Goal: Check status

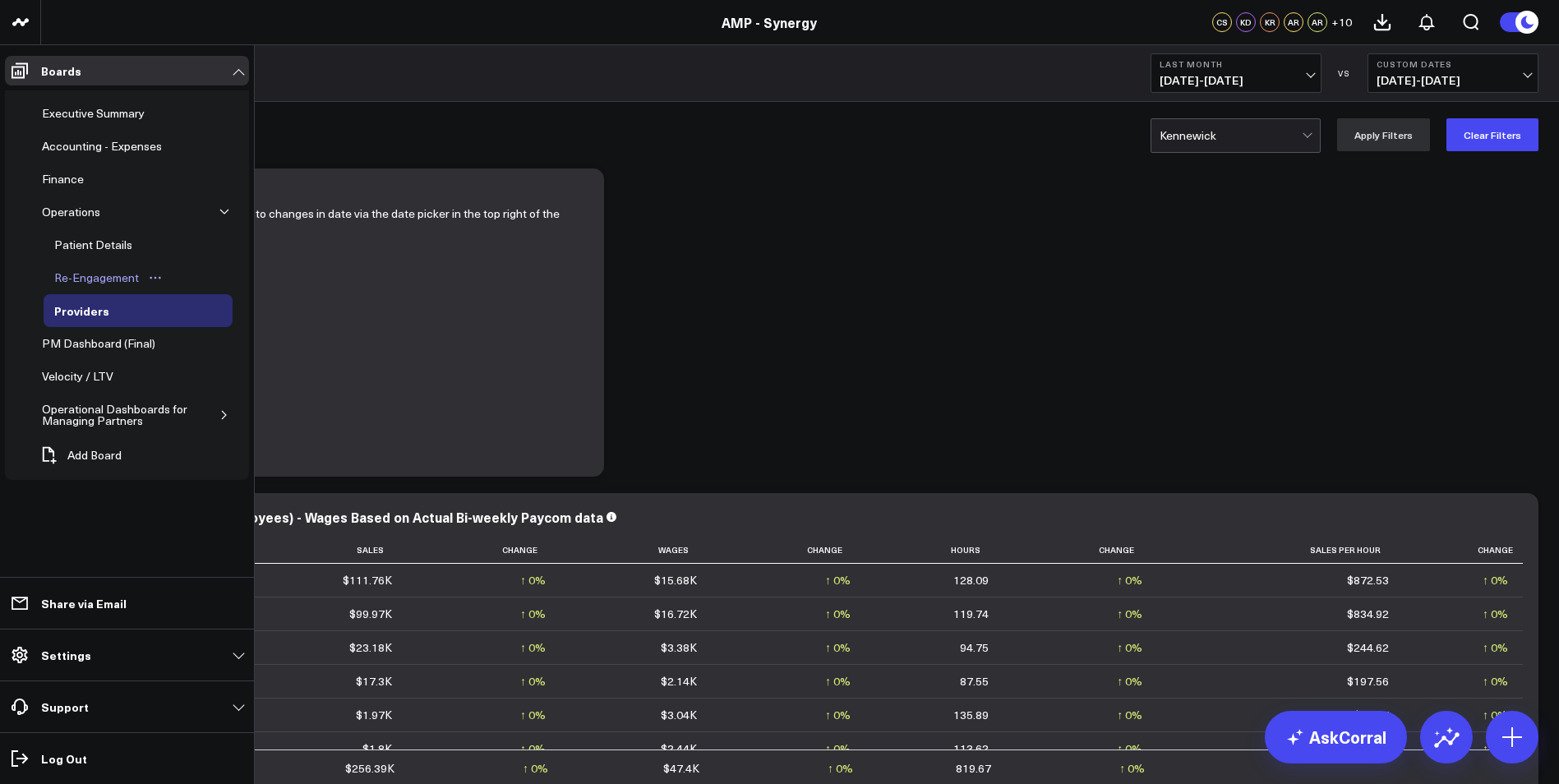
click at [78, 278] on div "Re-Engagement" at bounding box center [97, 277] width 93 height 20
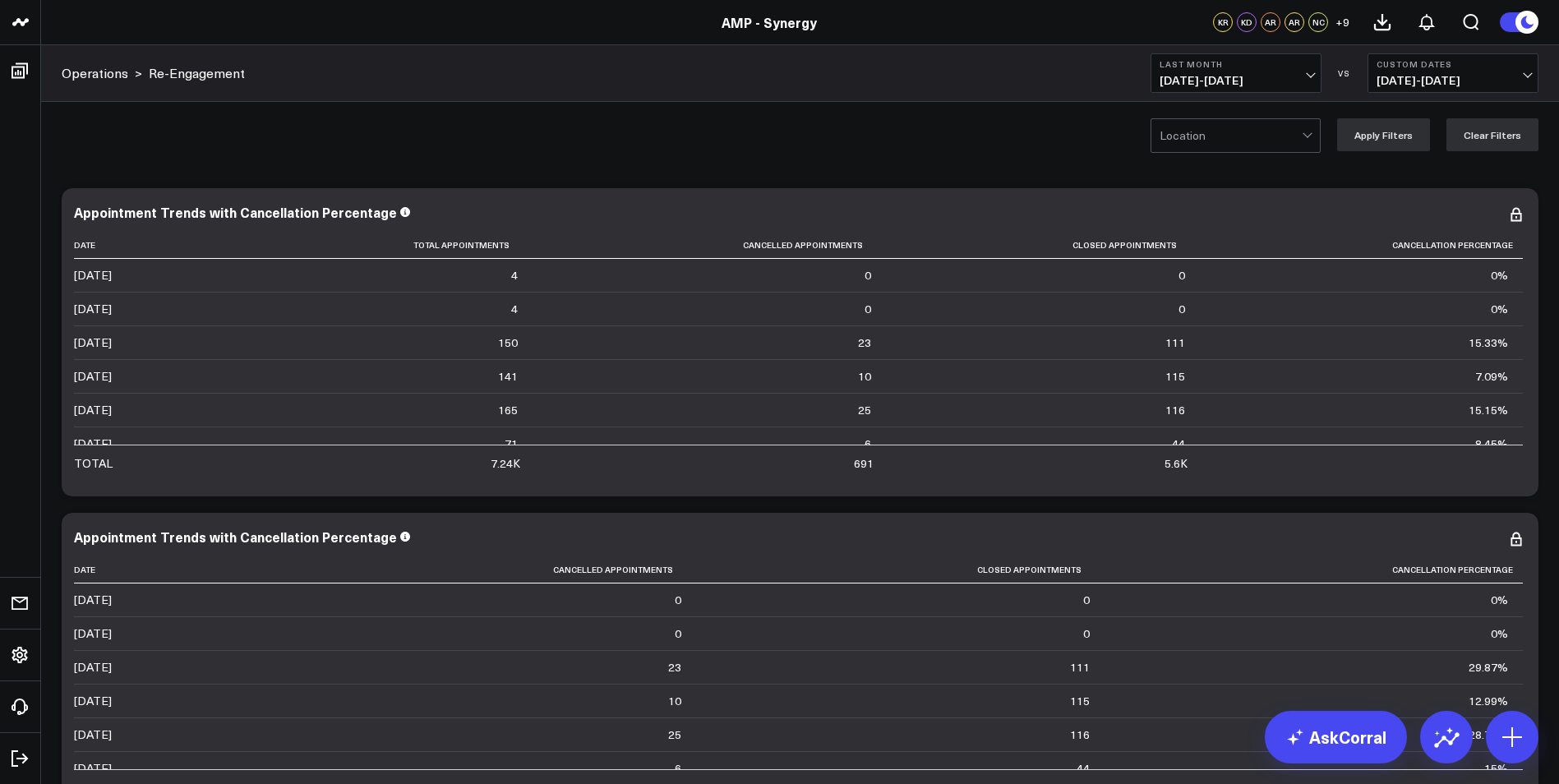
click at [1309, 75] on span "[DATE] - [DATE]" at bounding box center [1236, 81] width 153 height 13
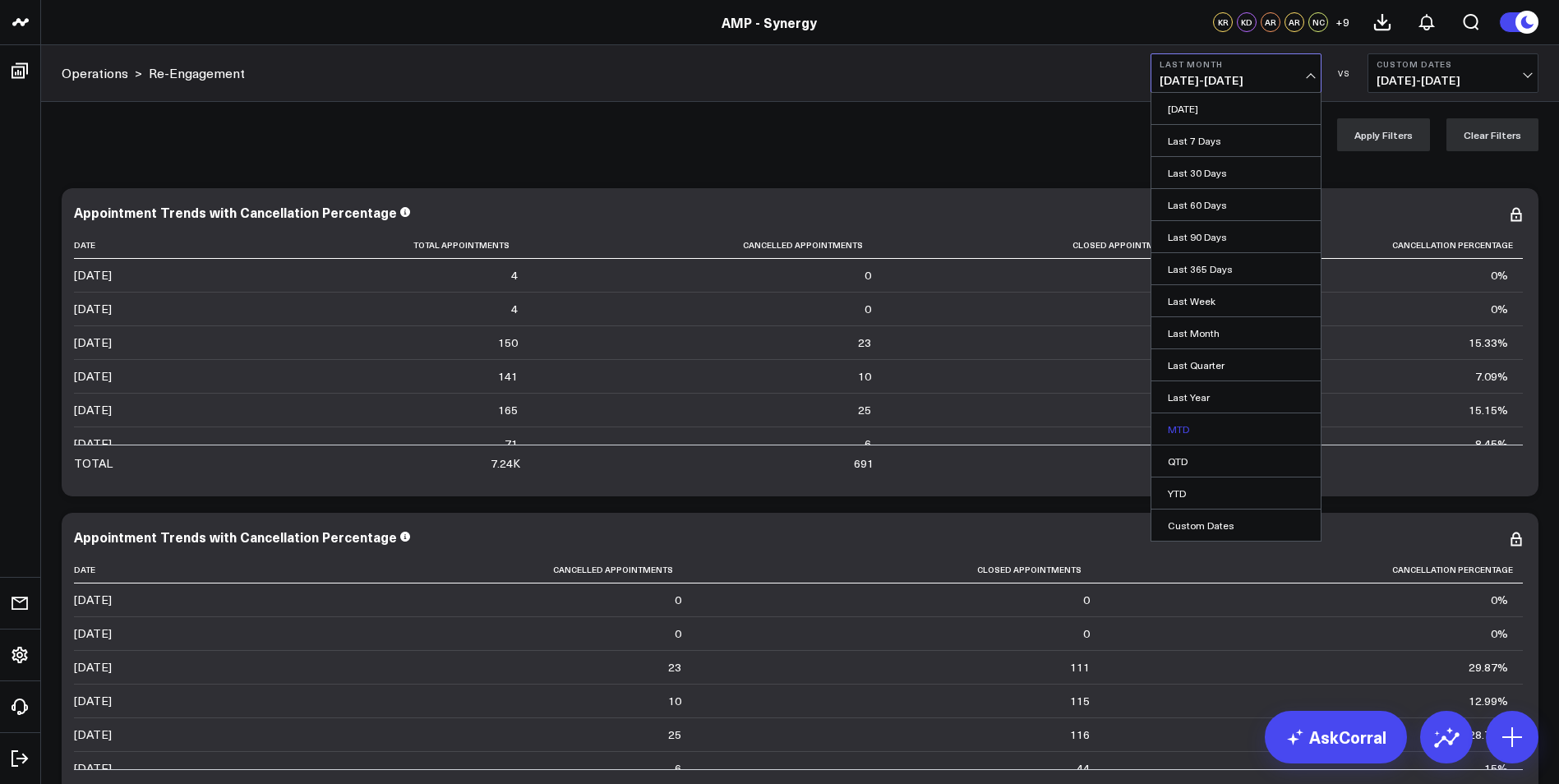
click at [1178, 429] on link "MTD" at bounding box center [1236, 430] width 169 height 32
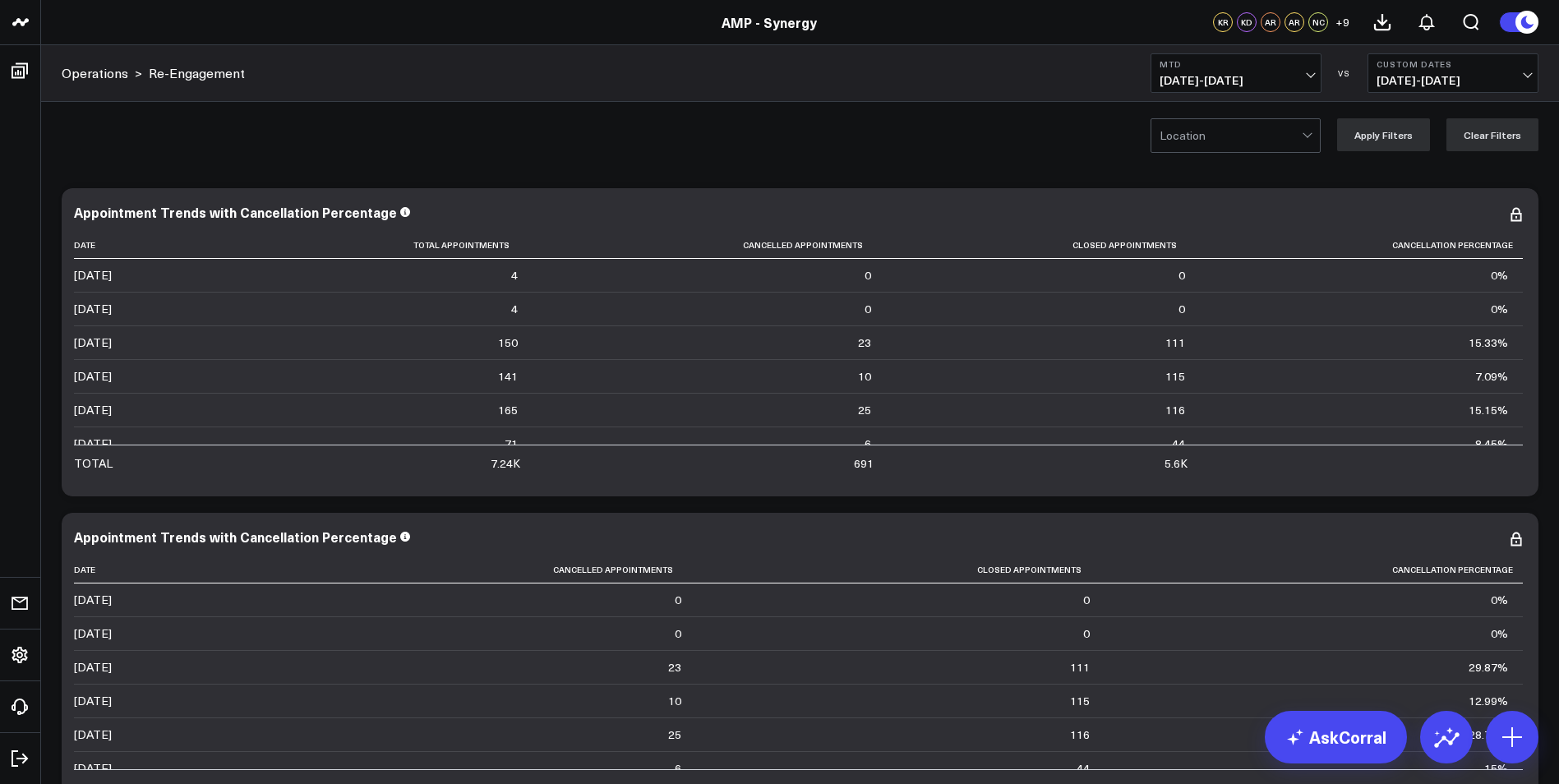
click at [1517, 74] on span "[DATE] - [DATE]" at bounding box center [1453, 81] width 153 height 13
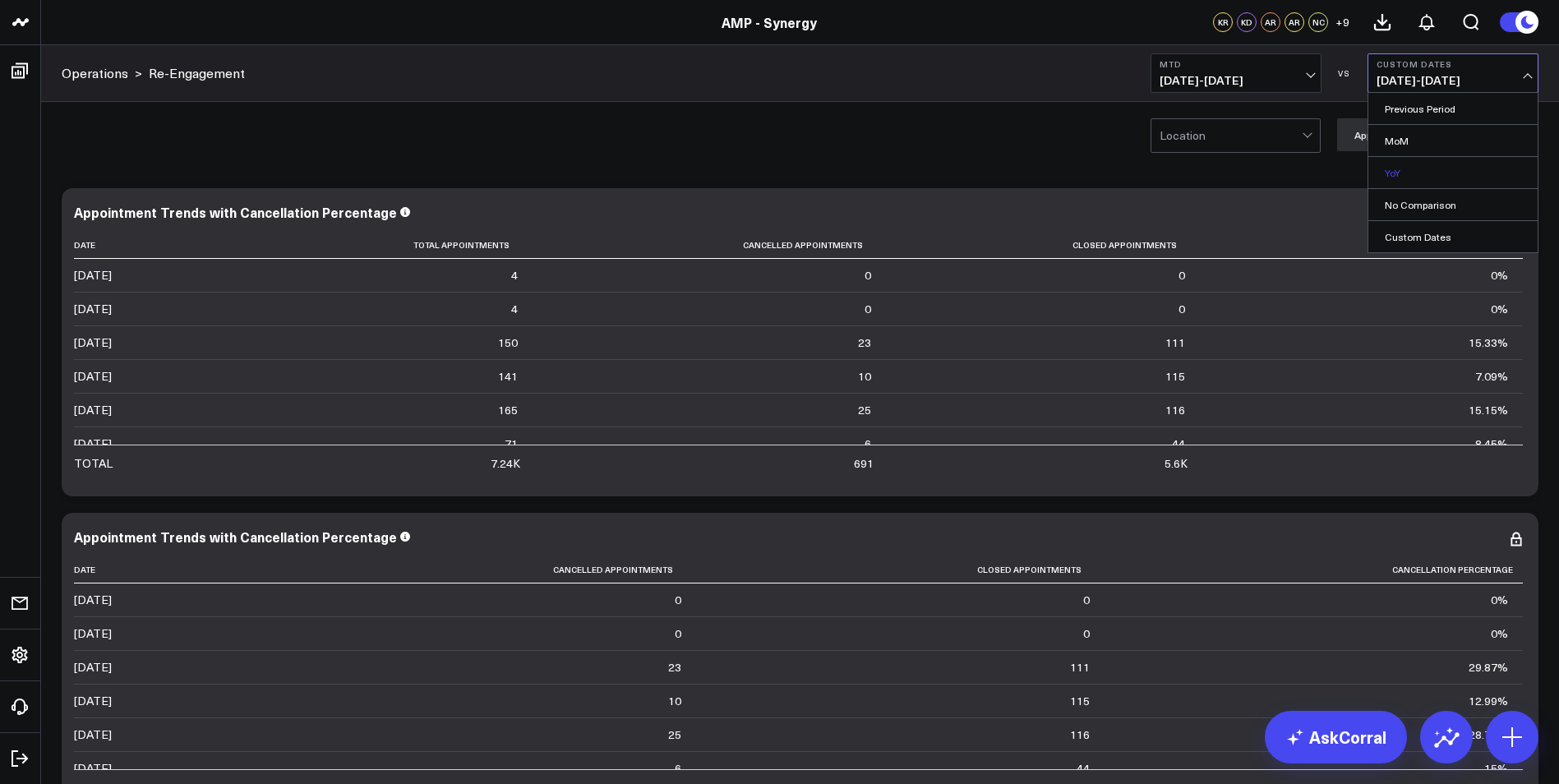
scroll to position [82, 0]
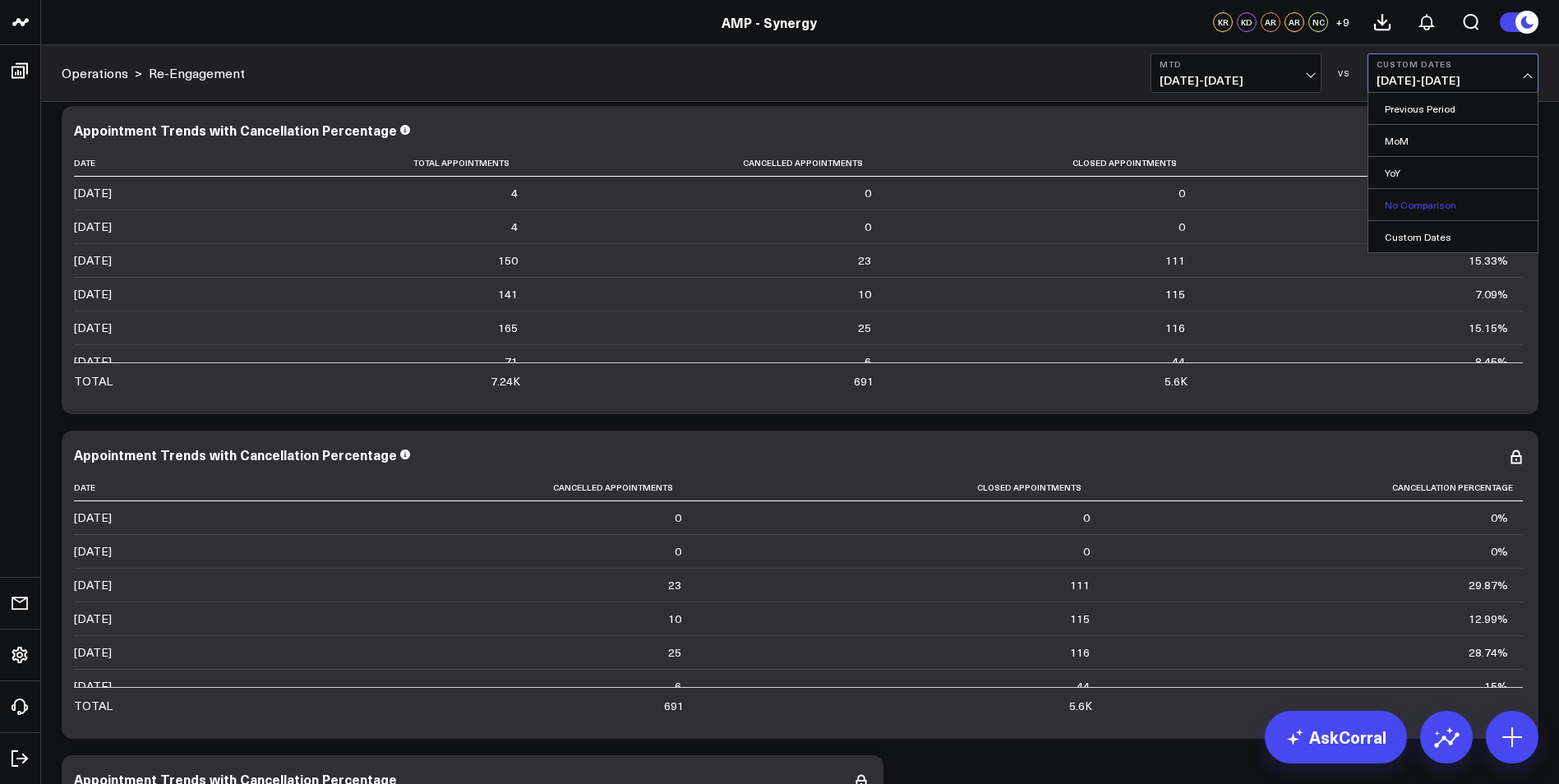
click at [1439, 203] on link "No Comparison" at bounding box center [1453, 205] width 169 height 32
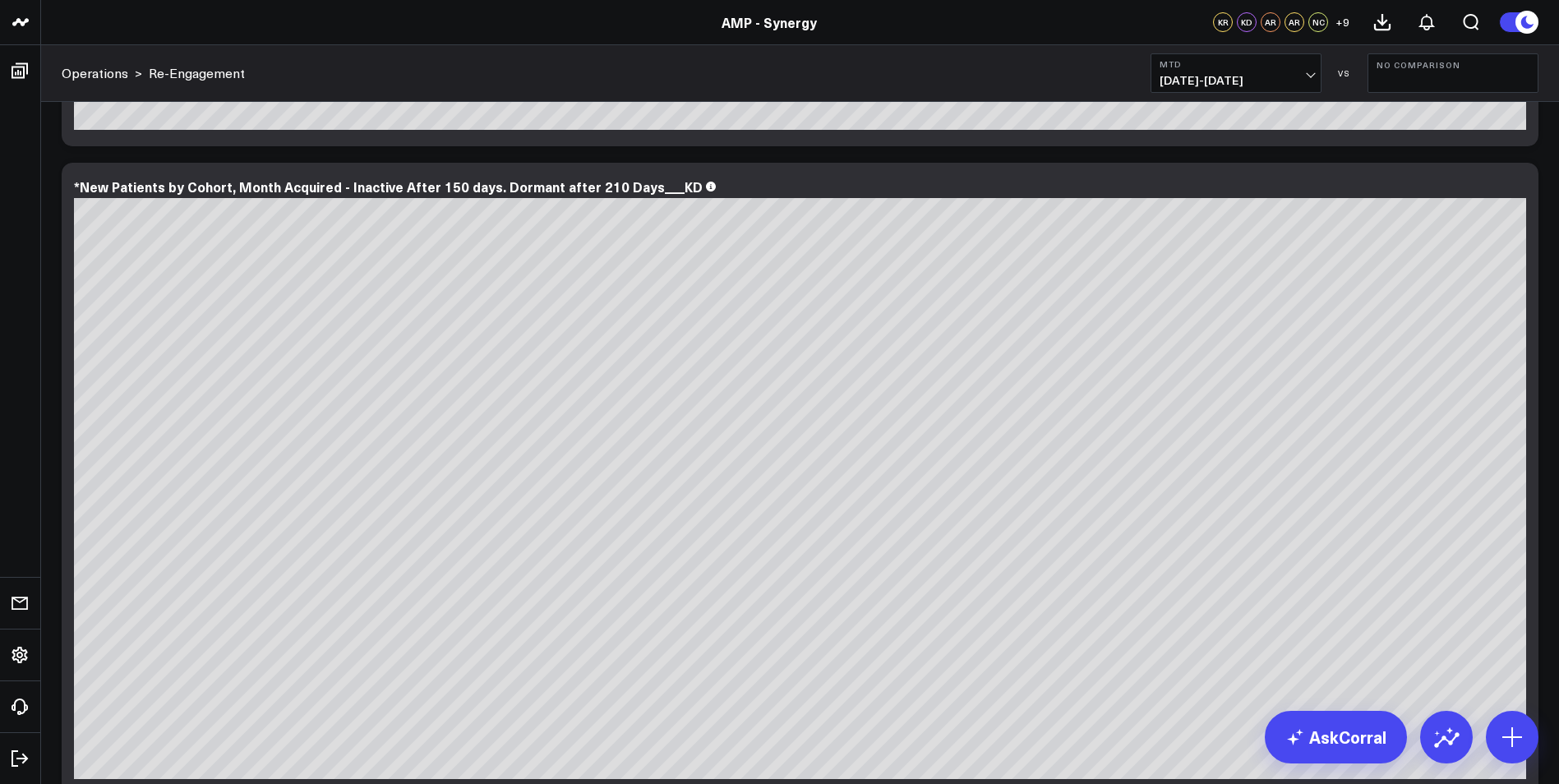
scroll to position [2779, 0]
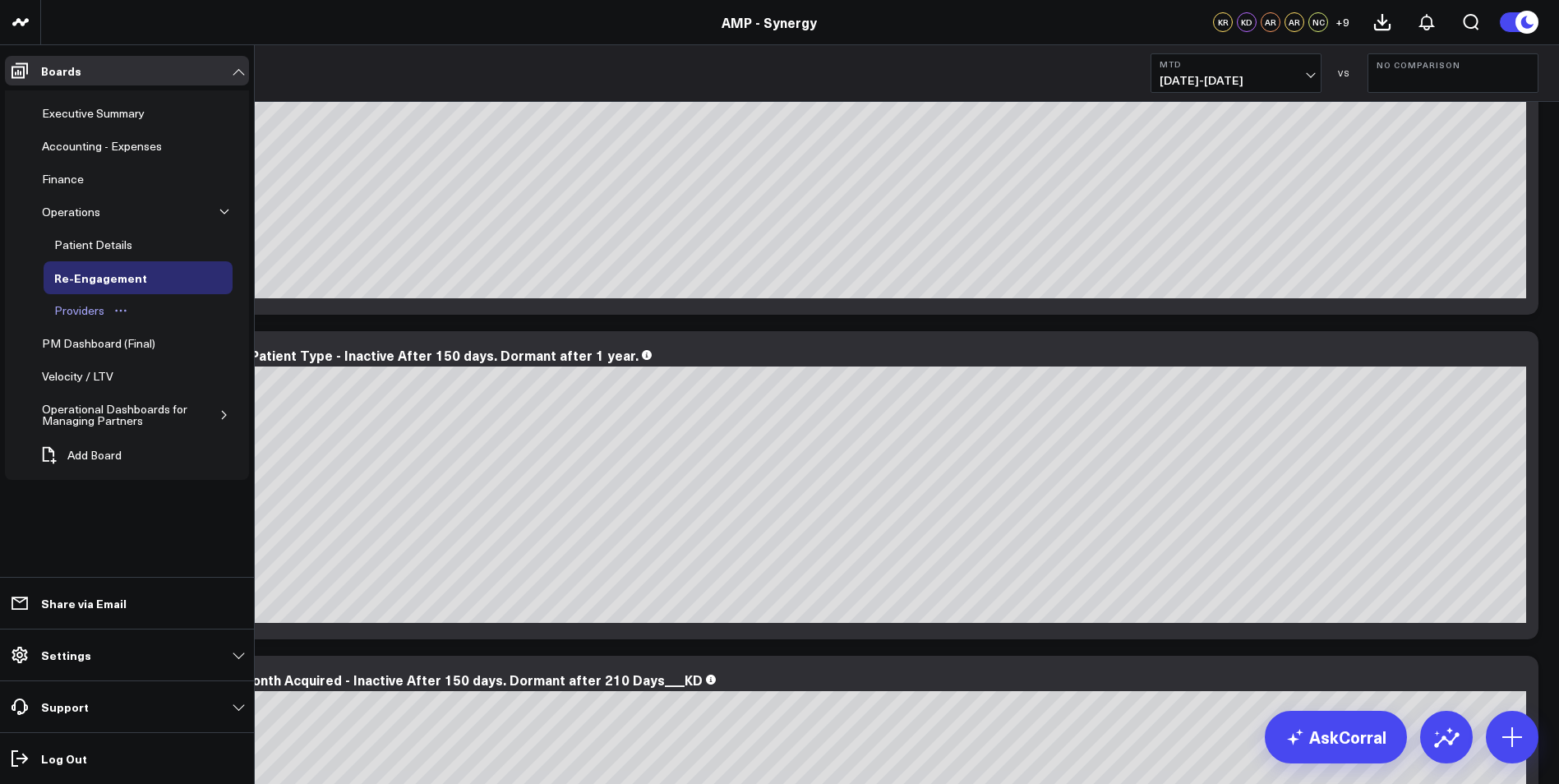
click at [75, 311] on div "Providers" at bounding box center [79, 310] width 59 height 20
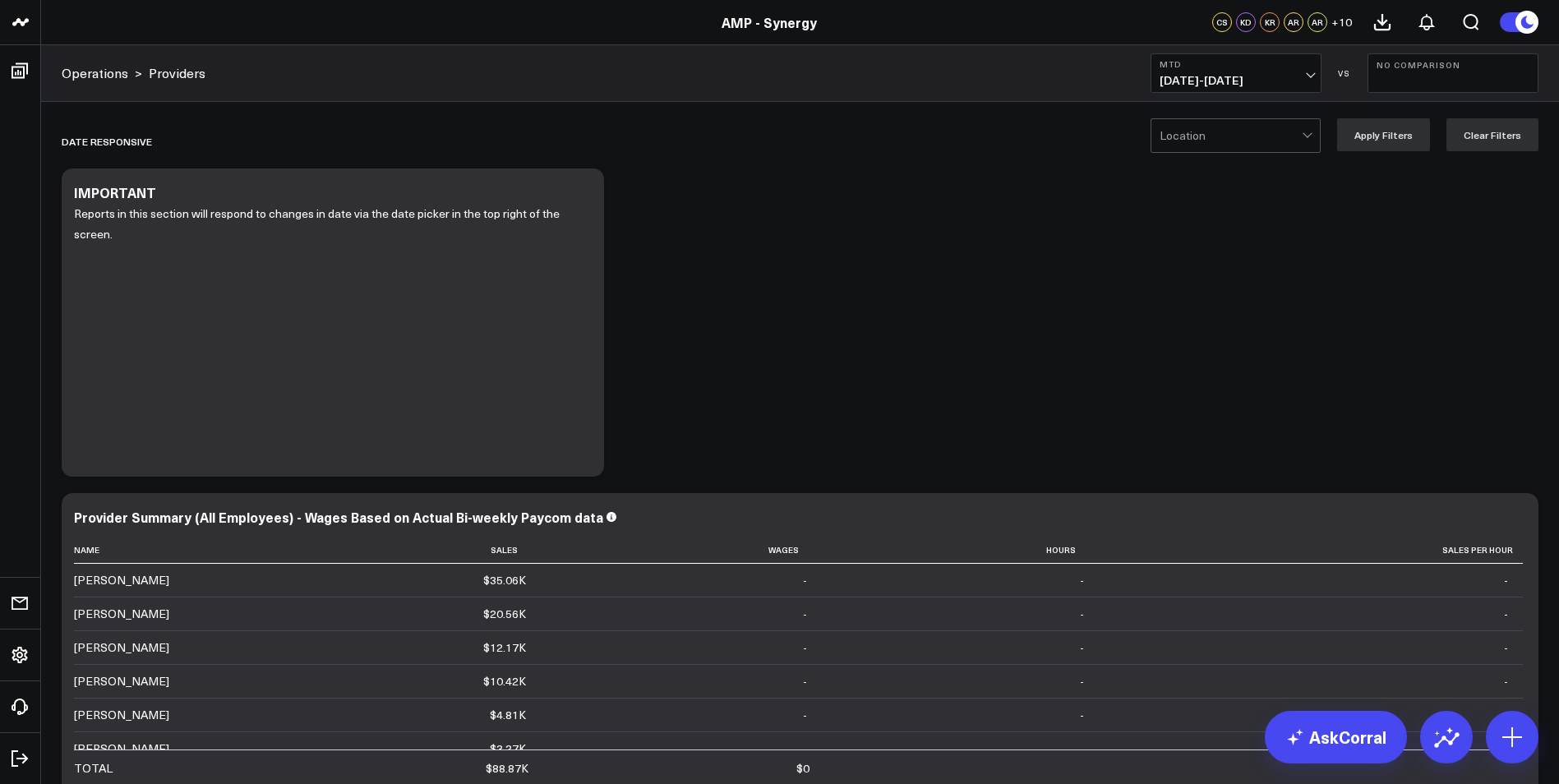
click at [1294, 131] on div at bounding box center [1231, 135] width 142 height 33
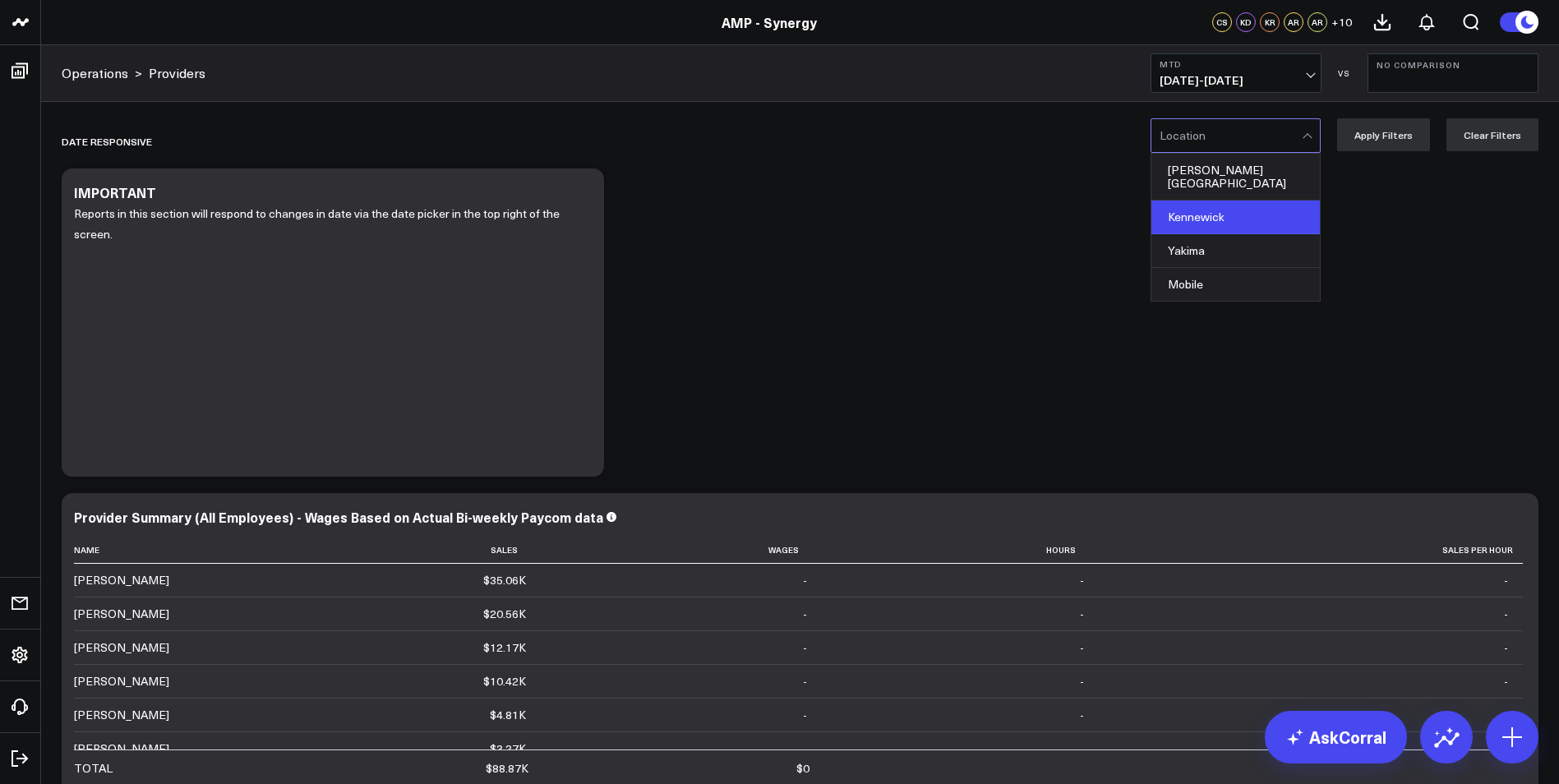
click at [1228, 202] on div "Kennewick" at bounding box center [1235, 218] width 168 height 33
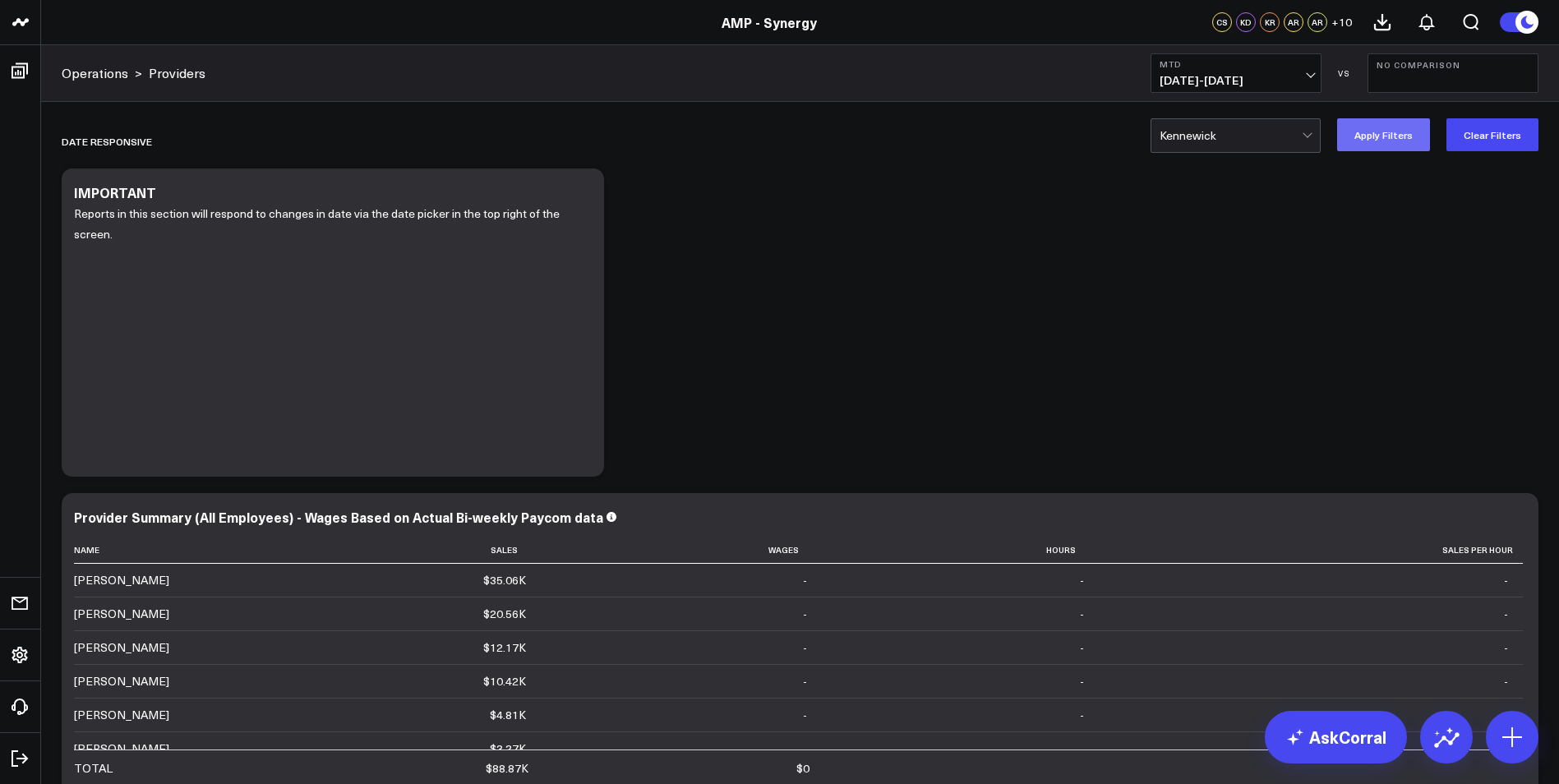
click at [1389, 134] on button "Apply Filters" at bounding box center [1384, 134] width 93 height 33
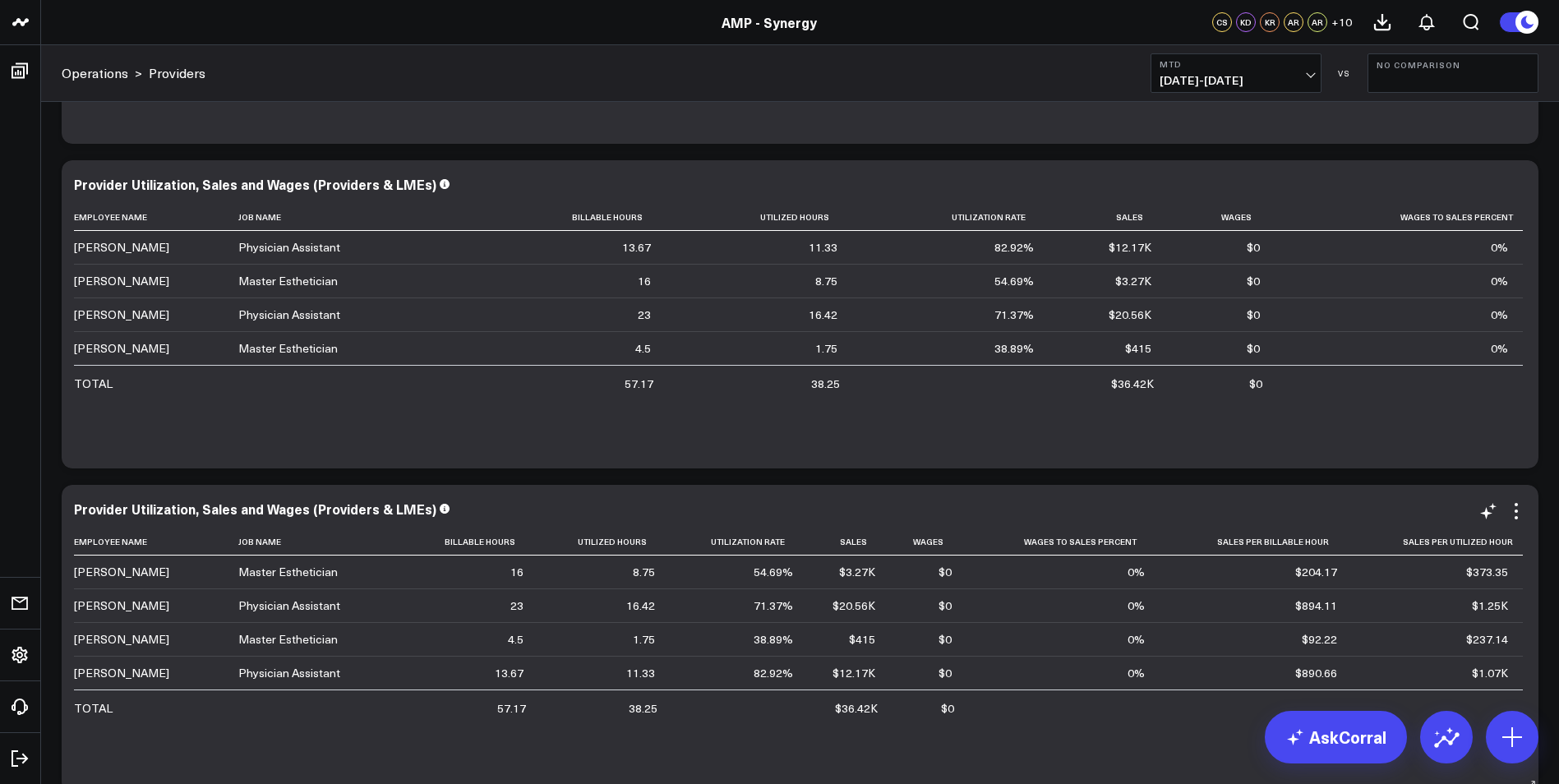
scroll to position [739, 0]
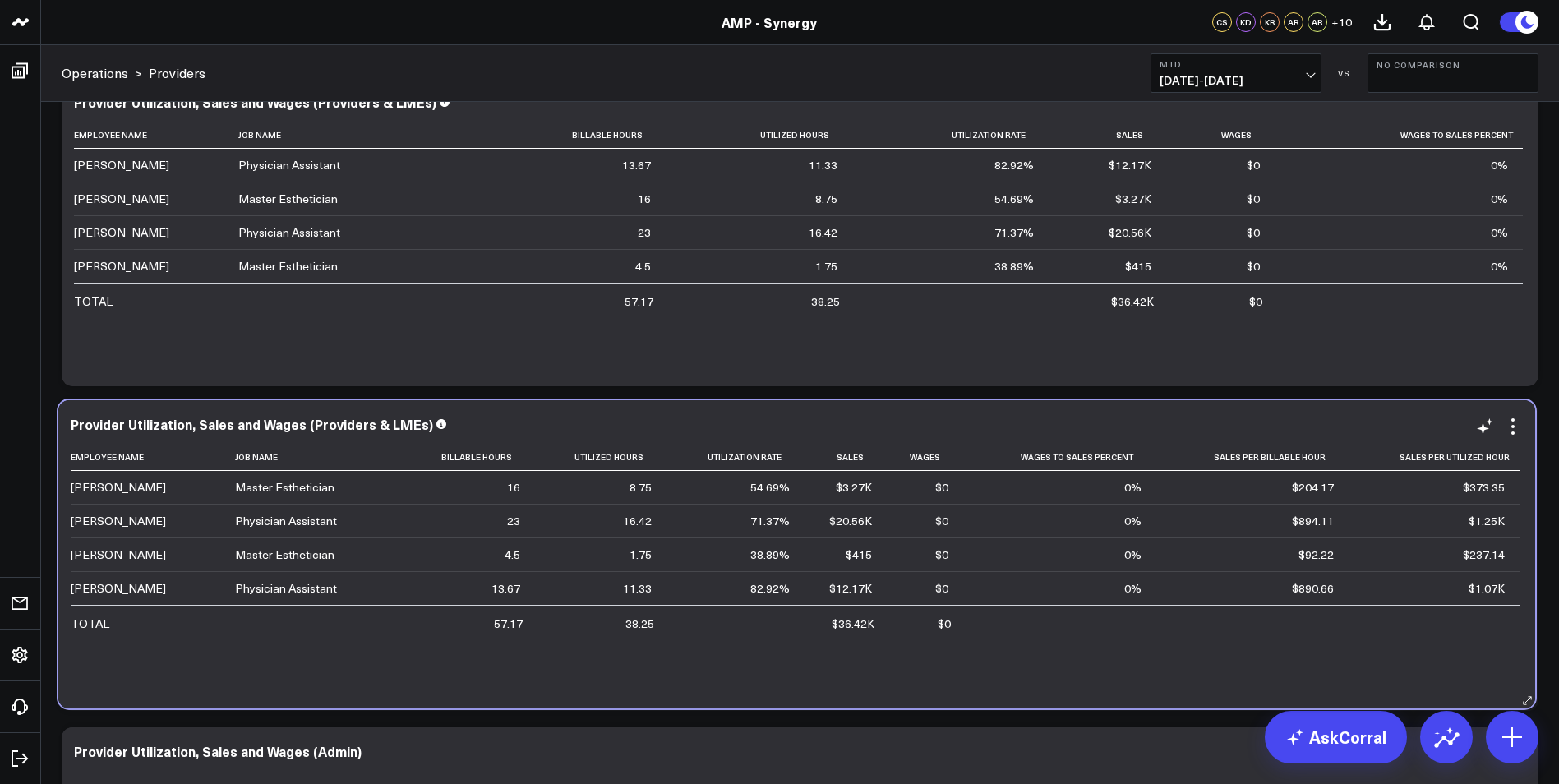
drag, startPoint x: 1398, startPoint y: 611, endPoint x: 1361, endPoint y: 603, distance: 37.9
click at [1360, 605] on td at bounding box center [1434, 622] width 171 height 35
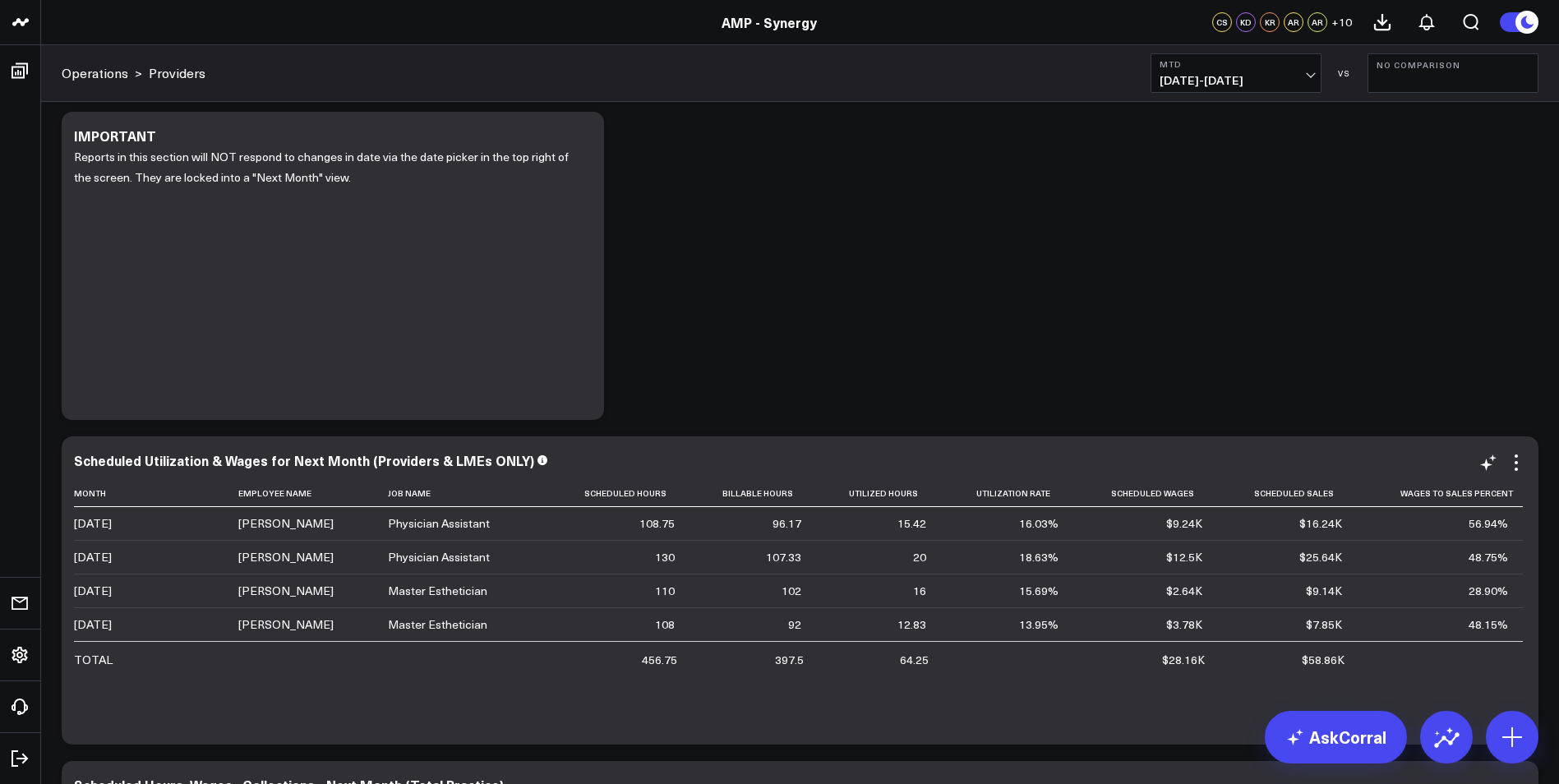
scroll to position [1808, 0]
